Goal: Task Accomplishment & Management: Use online tool/utility

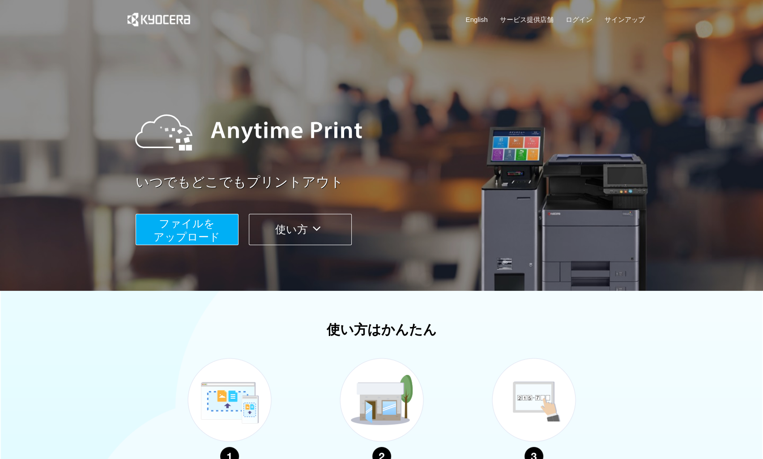
click at [218, 229] on span "ファイルを ​​アップロード" at bounding box center [186, 230] width 67 height 26
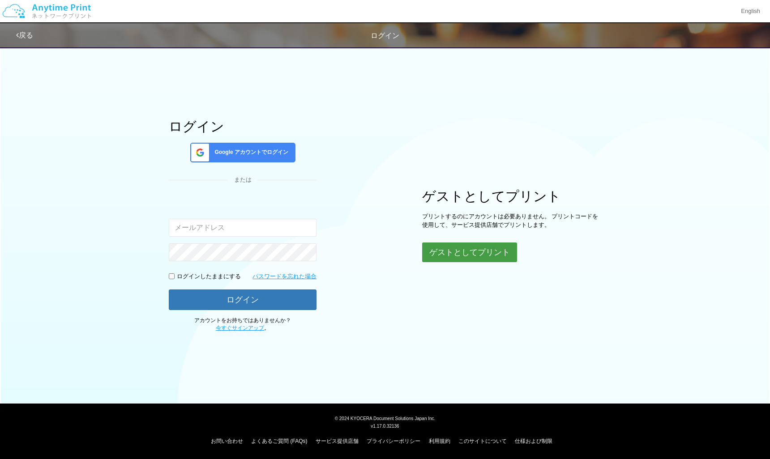
click at [463, 247] on button "ゲストとしてプリント" at bounding box center [469, 253] width 95 height 20
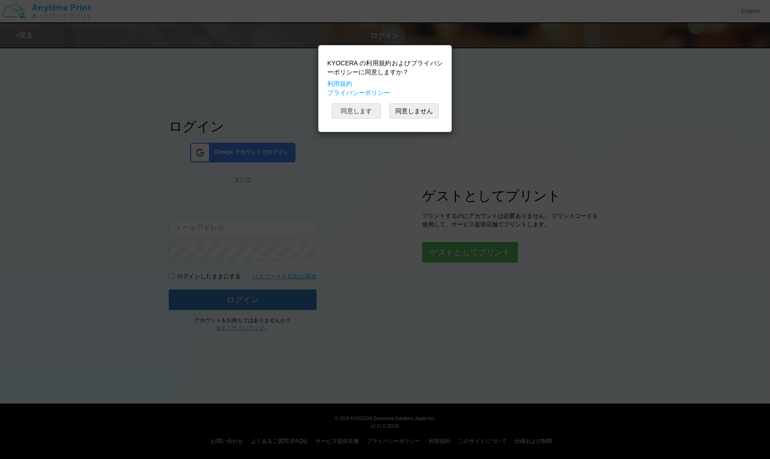
click at [361, 108] on button "同意します" at bounding box center [356, 110] width 49 height 15
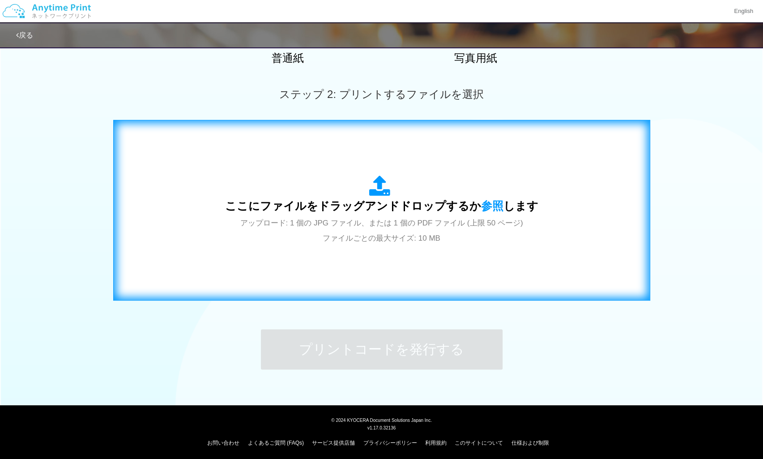
scroll to position [221, 0]
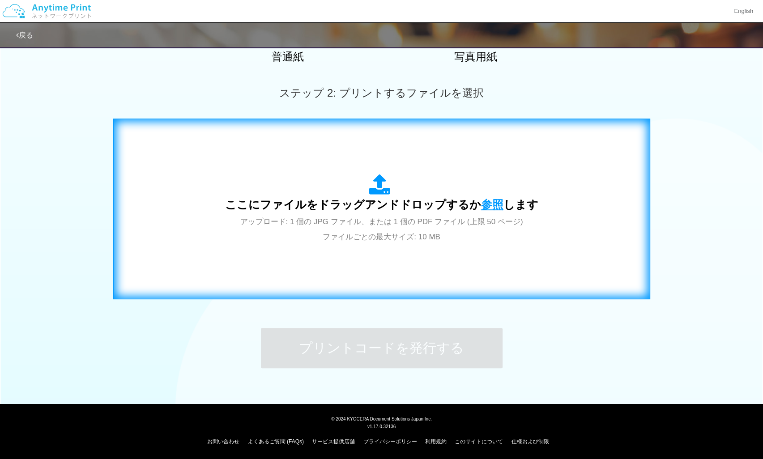
click at [486, 205] on span "参照" at bounding box center [492, 204] width 22 height 13
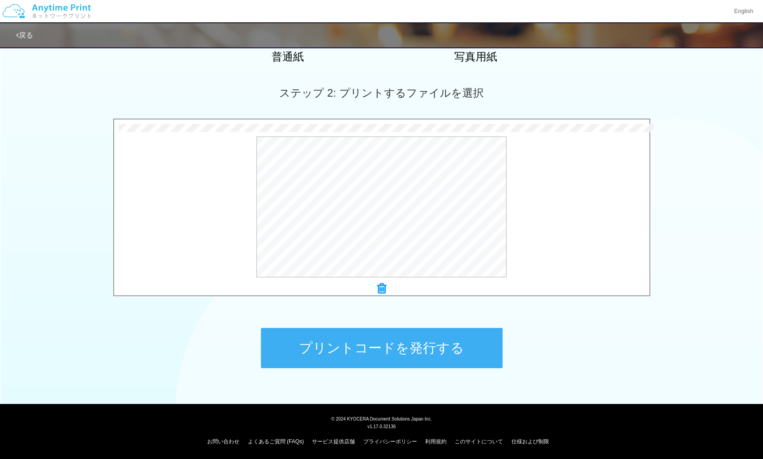
click at [396, 348] on button "プリントコードを発行する" at bounding box center [382, 348] width 242 height 40
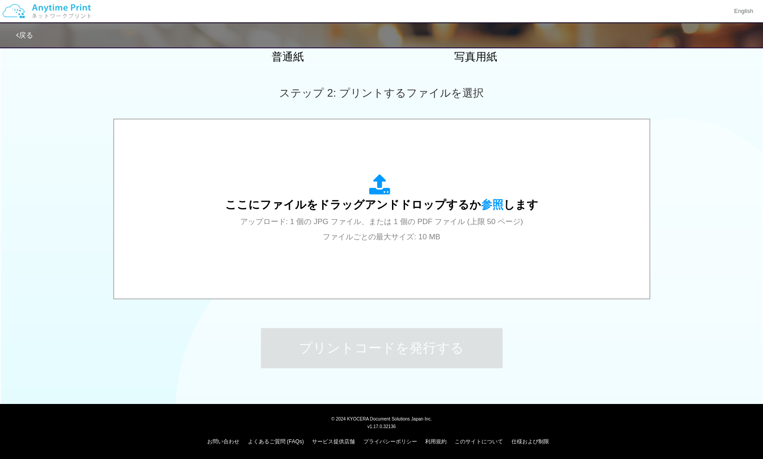
scroll to position [0, 0]
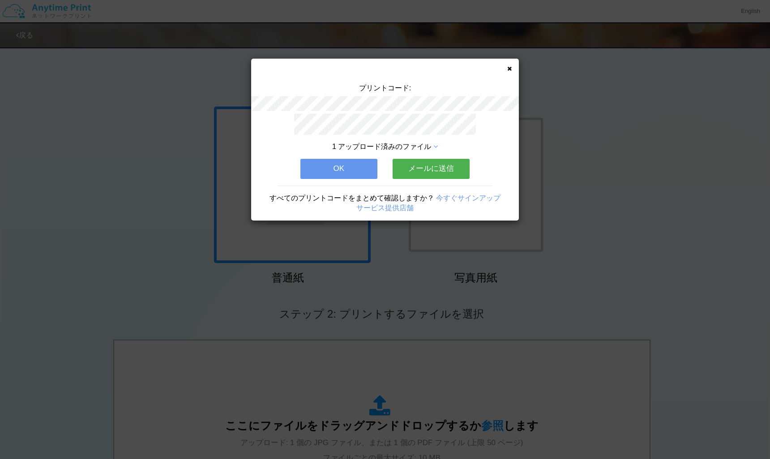
click at [426, 167] on button "メールに送信" at bounding box center [430, 169] width 77 height 20
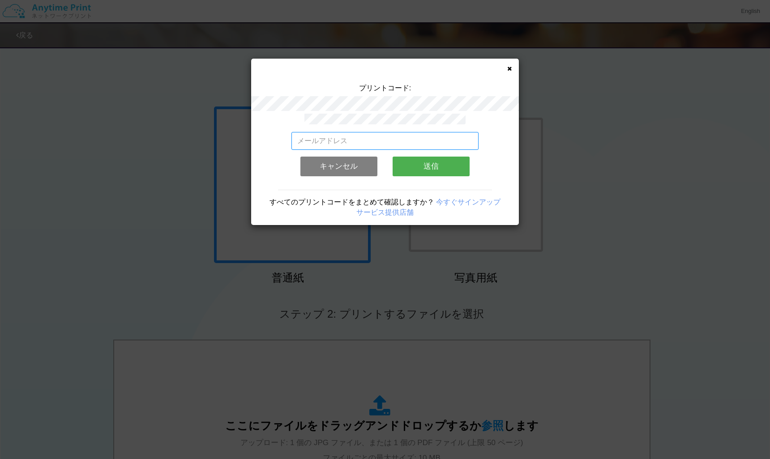
click at [354, 138] on input "email" at bounding box center [384, 141] width 187 height 18
type input "[EMAIL_ADDRESS][DOMAIN_NAME]"
click at [436, 162] on button "送信" at bounding box center [430, 167] width 77 height 20
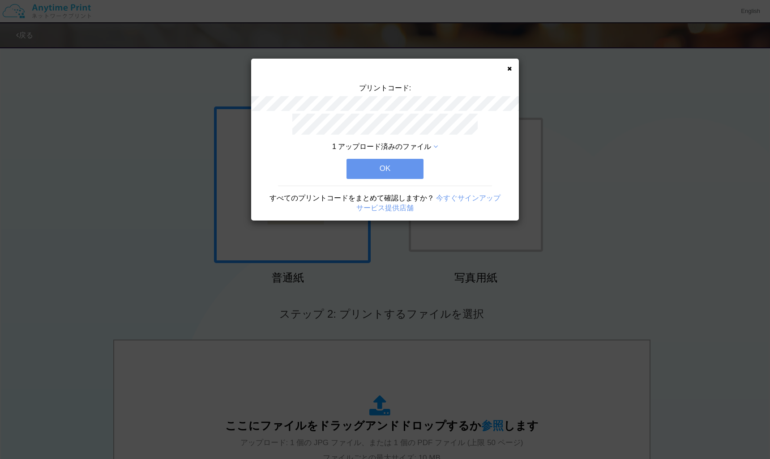
click at [394, 165] on button "OK" at bounding box center [384, 169] width 77 height 20
